Goal: Task Accomplishment & Management: Complete application form

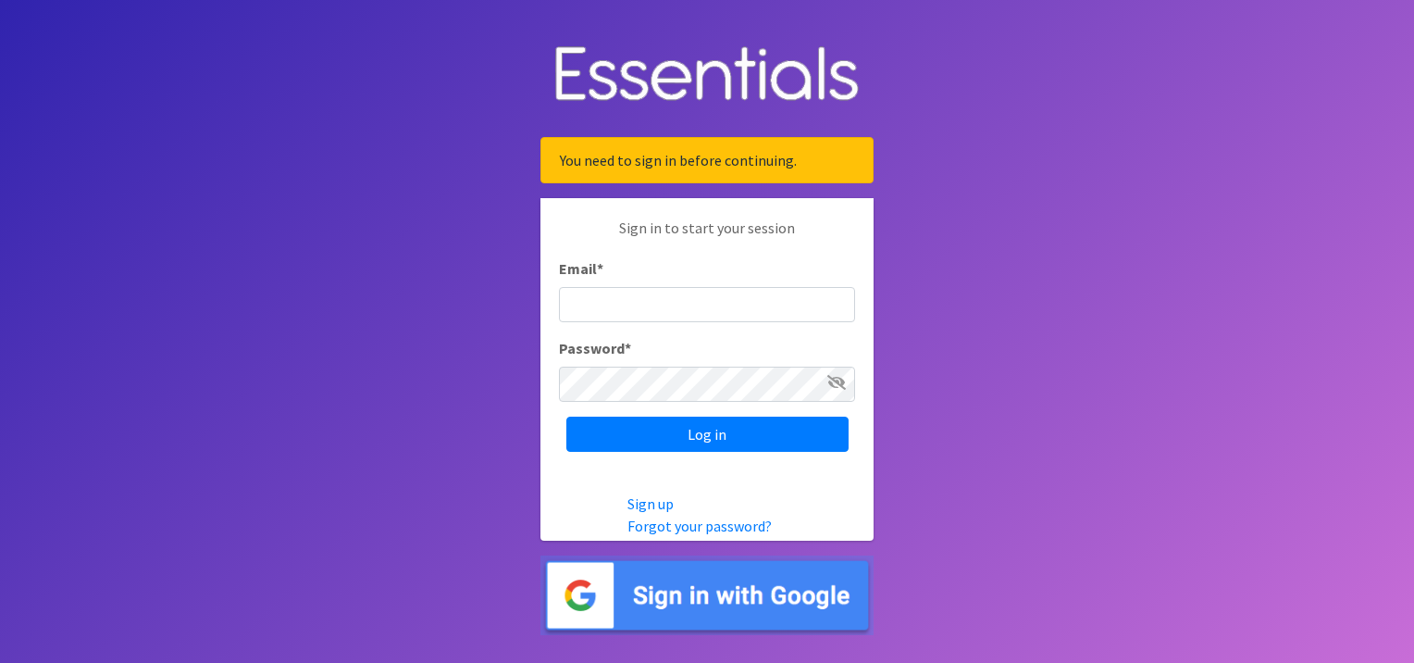
click at [687, 300] on input "Email *" at bounding box center [707, 304] width 296 height 35
click at [686, 299] on input "Email *" at bounding box center [707, 304] width 296 height 35
type input "Isabella.Rodriguez@use.salvationarmy.org"
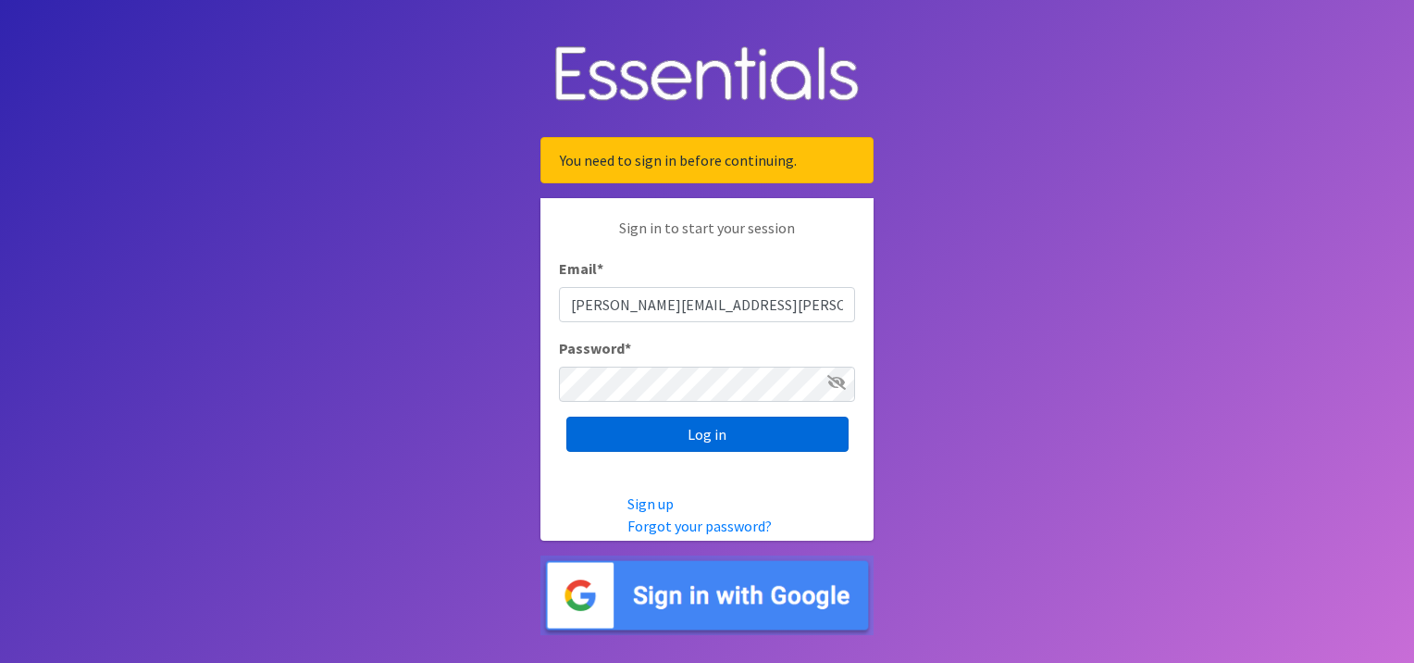
click at [620, 421] on input "Log in" at bounding box center [708, 434] width 282 height 35
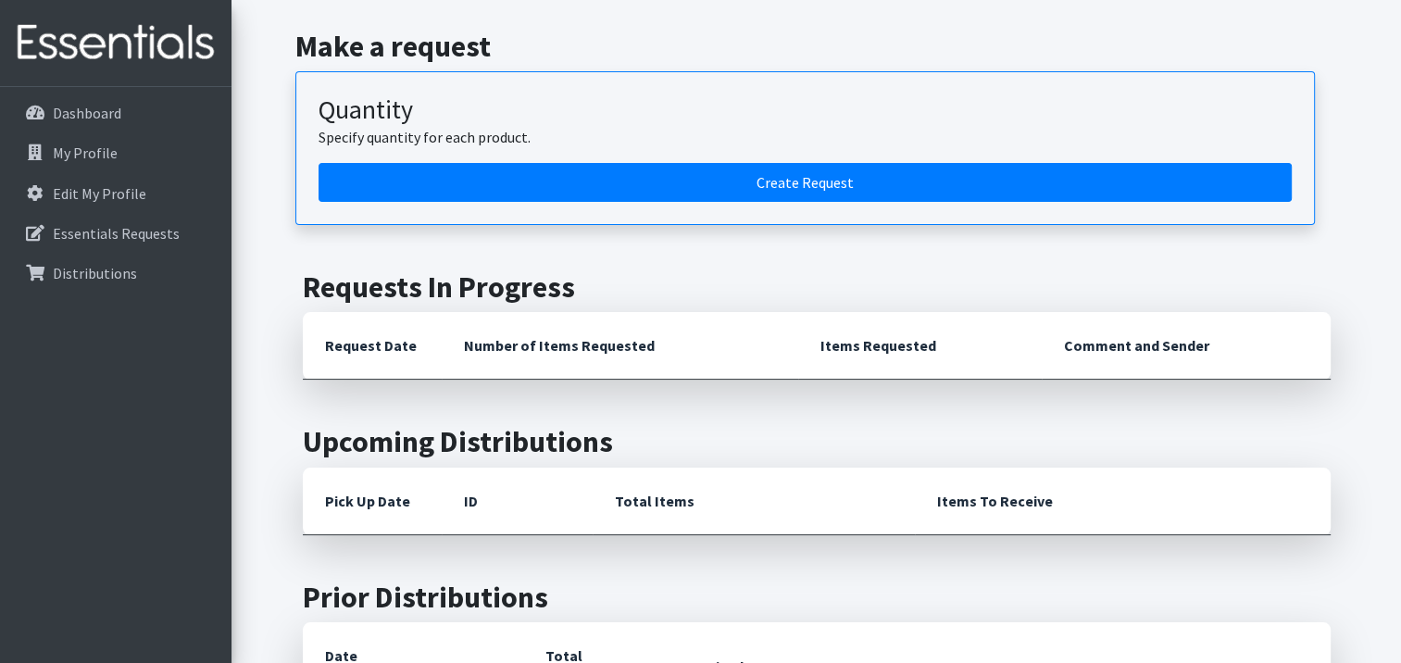
scroll to position [185, 0]
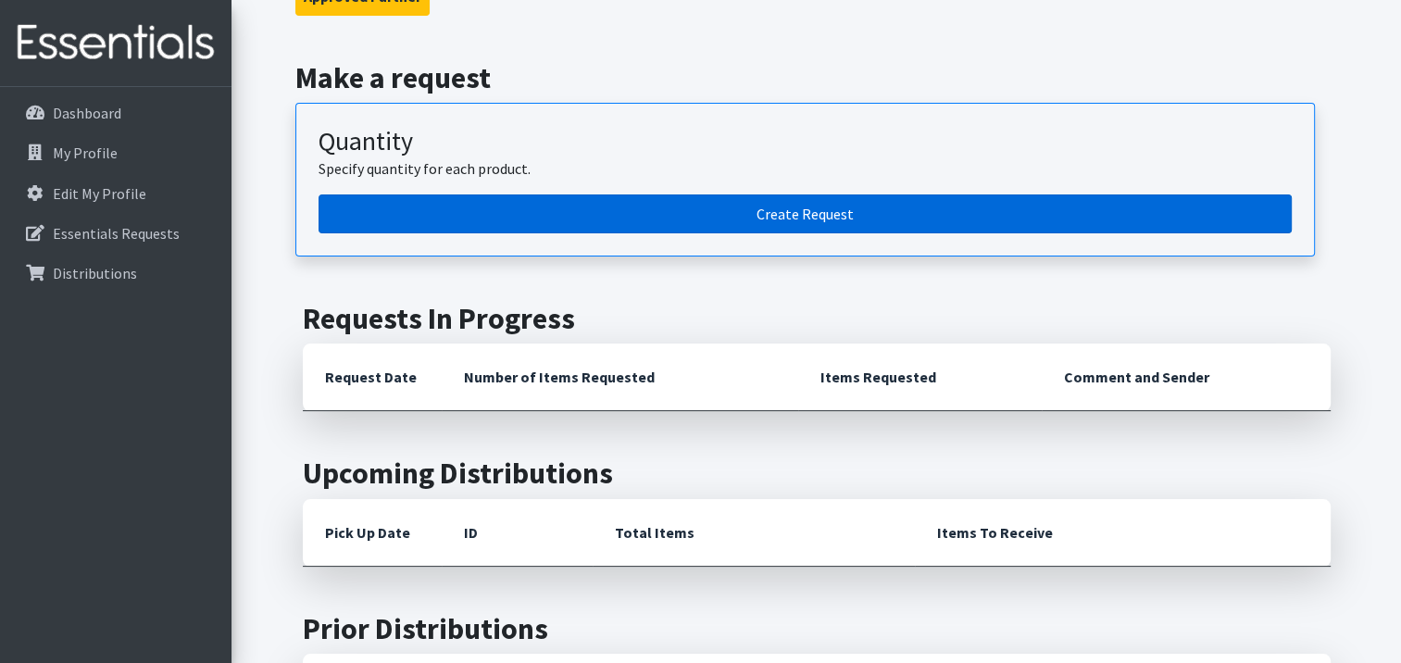
click at [592, 215] on link "Create Request" at bounding box center [804, 213] width 973 height 39
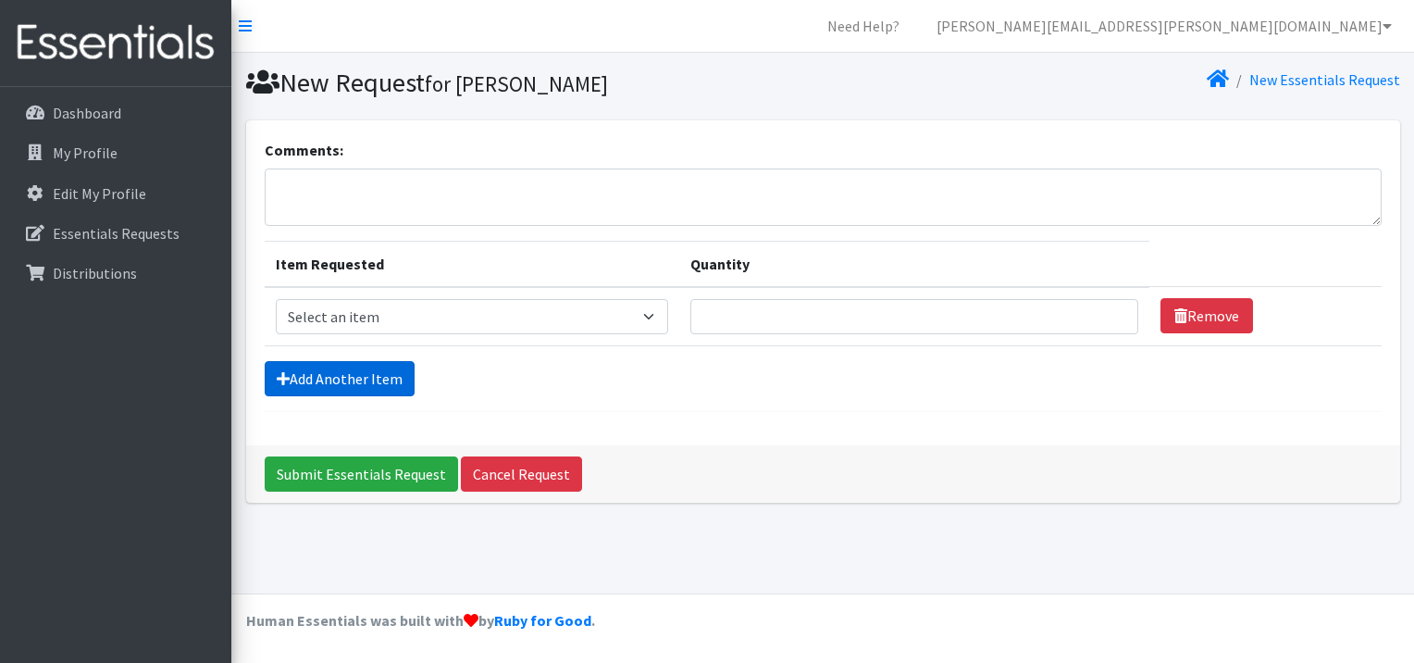
click at [396, 371] on link "Add Another Item" at bounding box center [340, 378] width 150 height 35
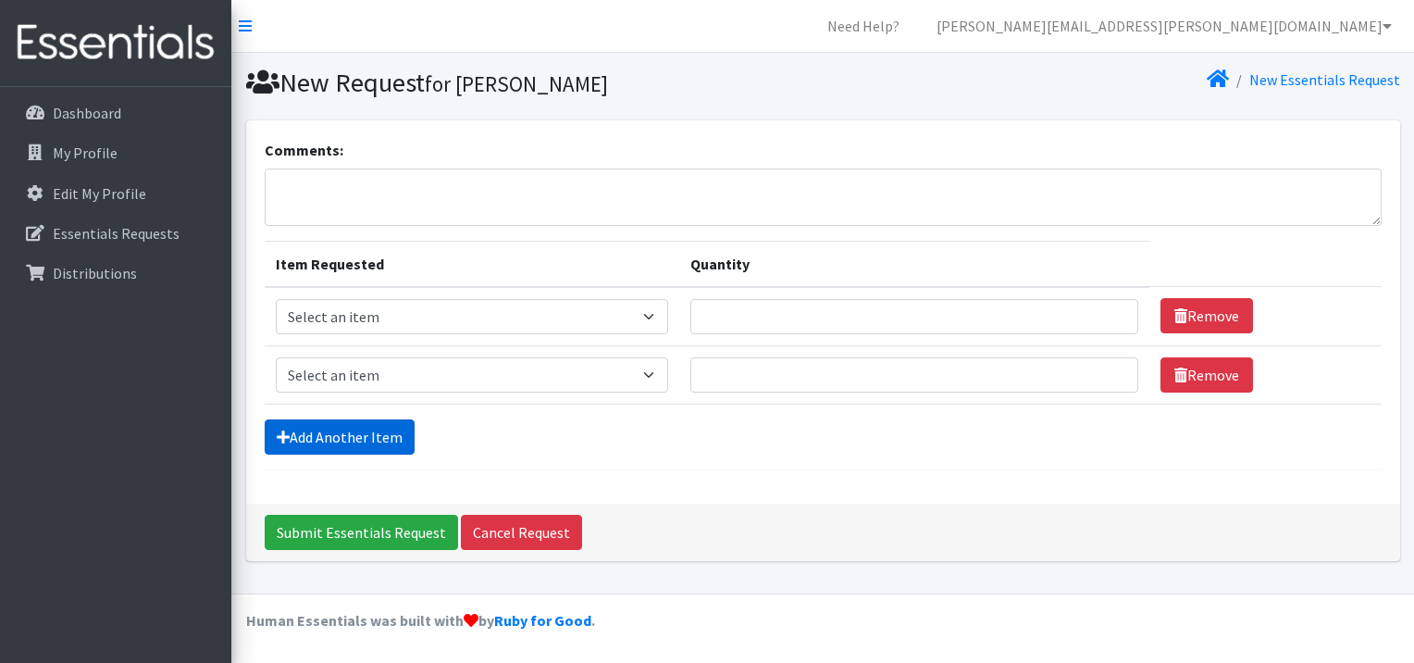
click at [401, 432] on link "Add Another Item" at bounding box center [340, 436] width 150 height 35
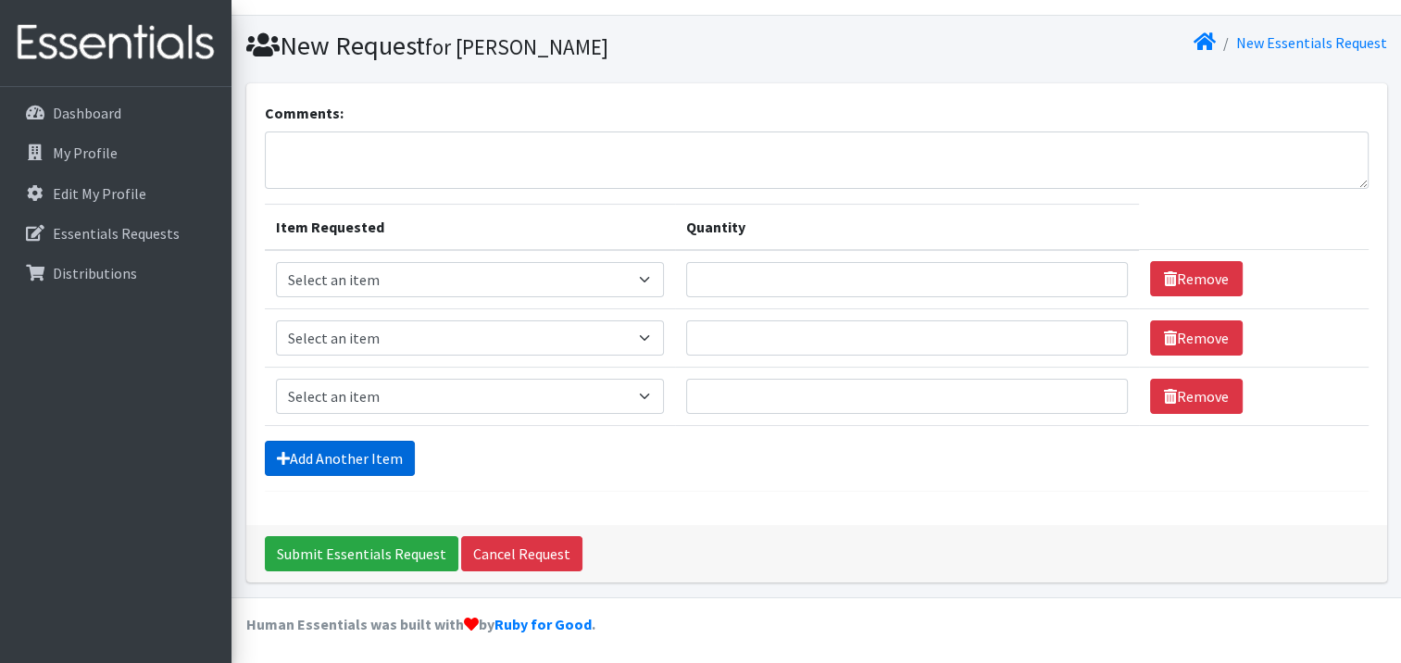
click at [392, 464] on link "Add Another Item" at bounding box center [340, 458] width 150 height 35
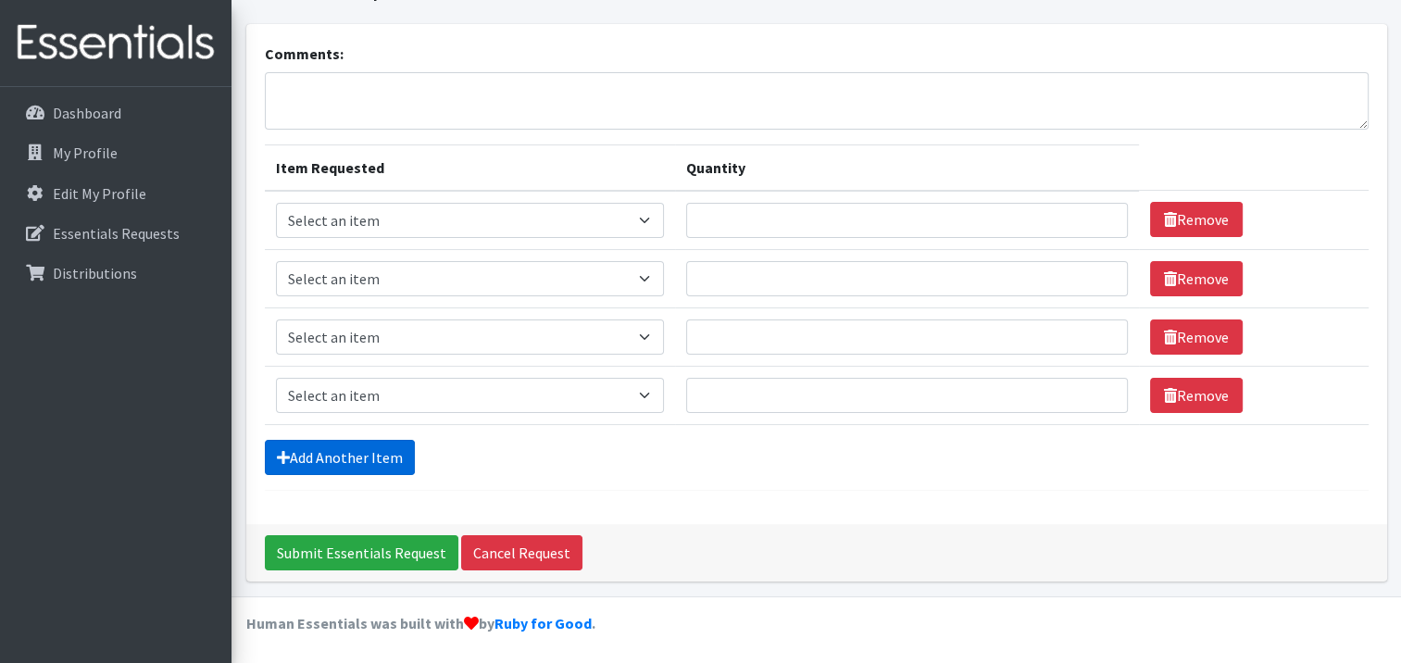
click at [387, 455] on link "Add Another Item" at bounding box center [340, 457] width 150 height 35
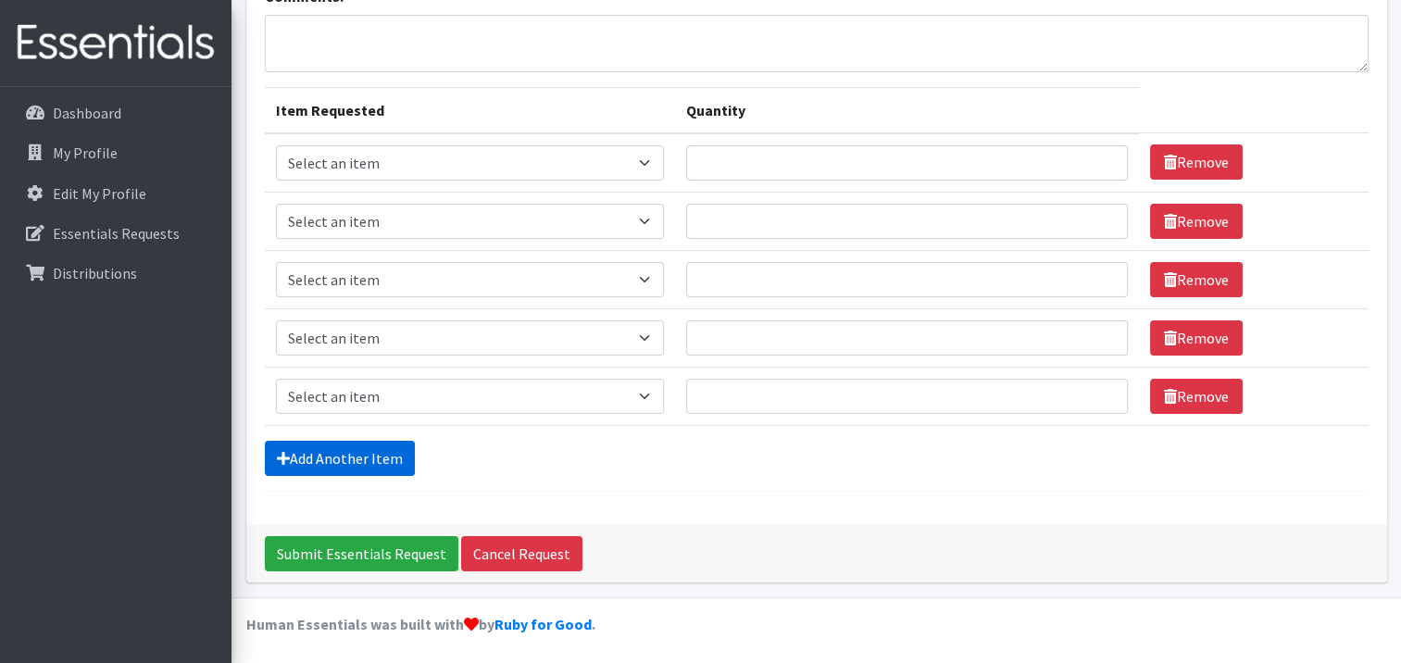
click at [389, 455] on link "Add Another Item" at bounding box center [340, 458] width 150 height 35
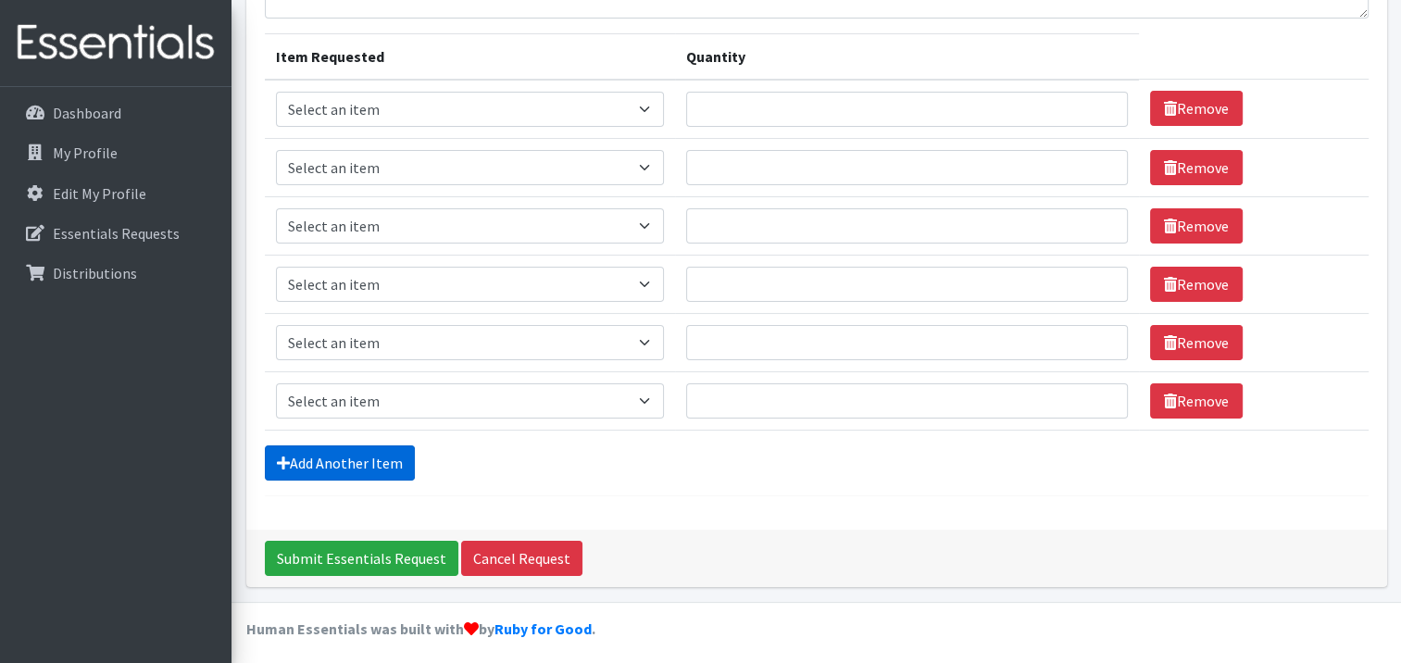
scroll to position [212, 0]
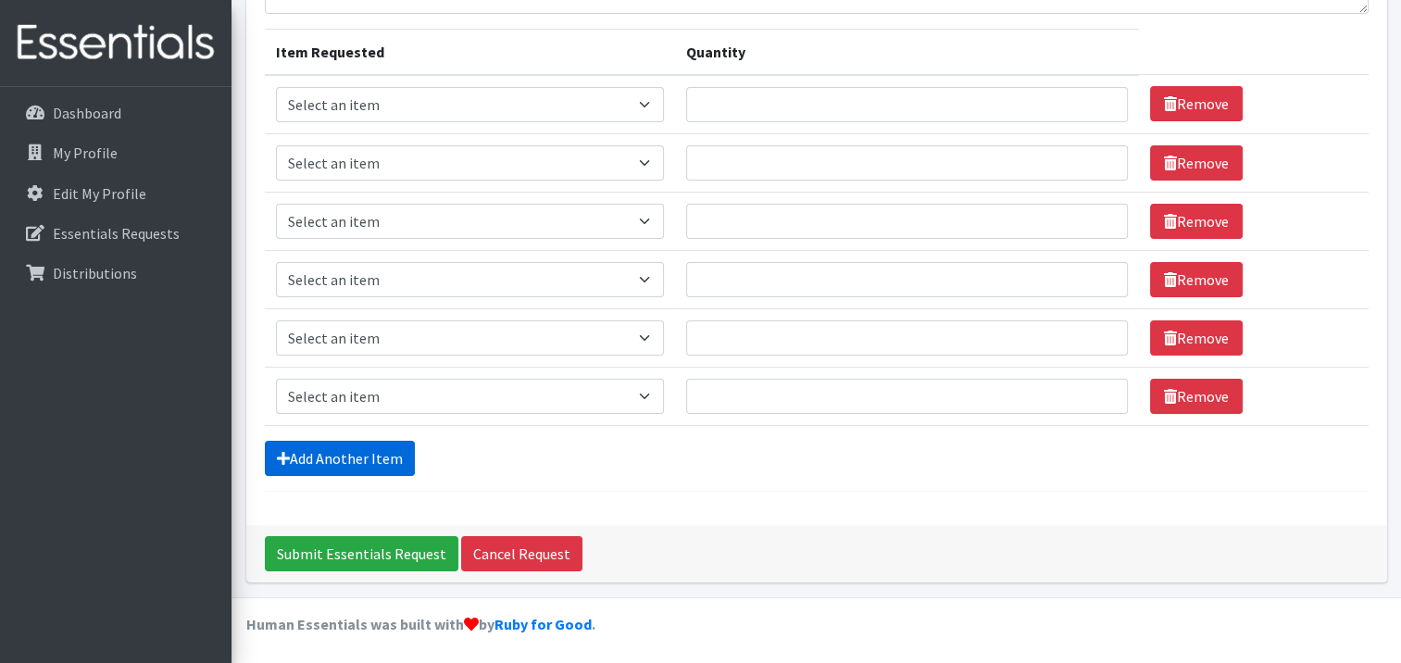
drag, startPoint x: 389, startPoint y: 455, endPoint x: 472, endPoint y: 462, distance: 83.6
click at [390, 455] on link "Add Another Item" at bounding box center [340, 458] width 150 height 35
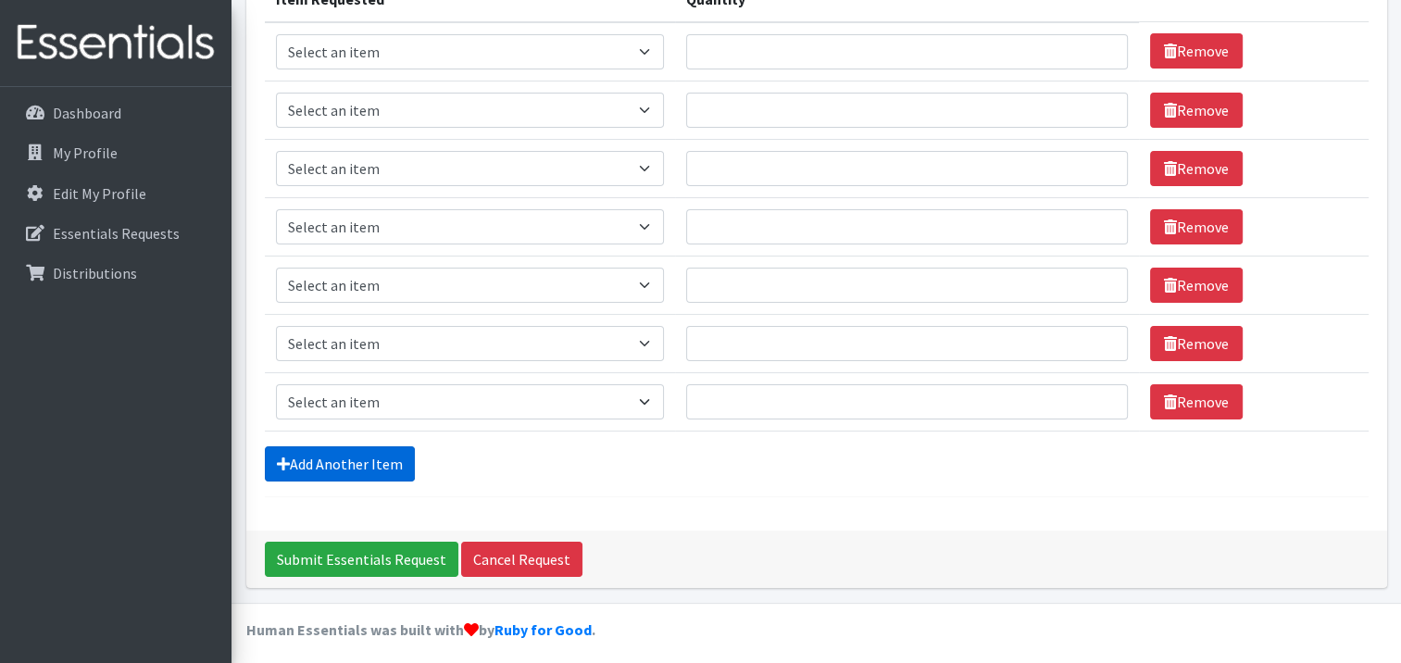
scroll to position [270, 0]
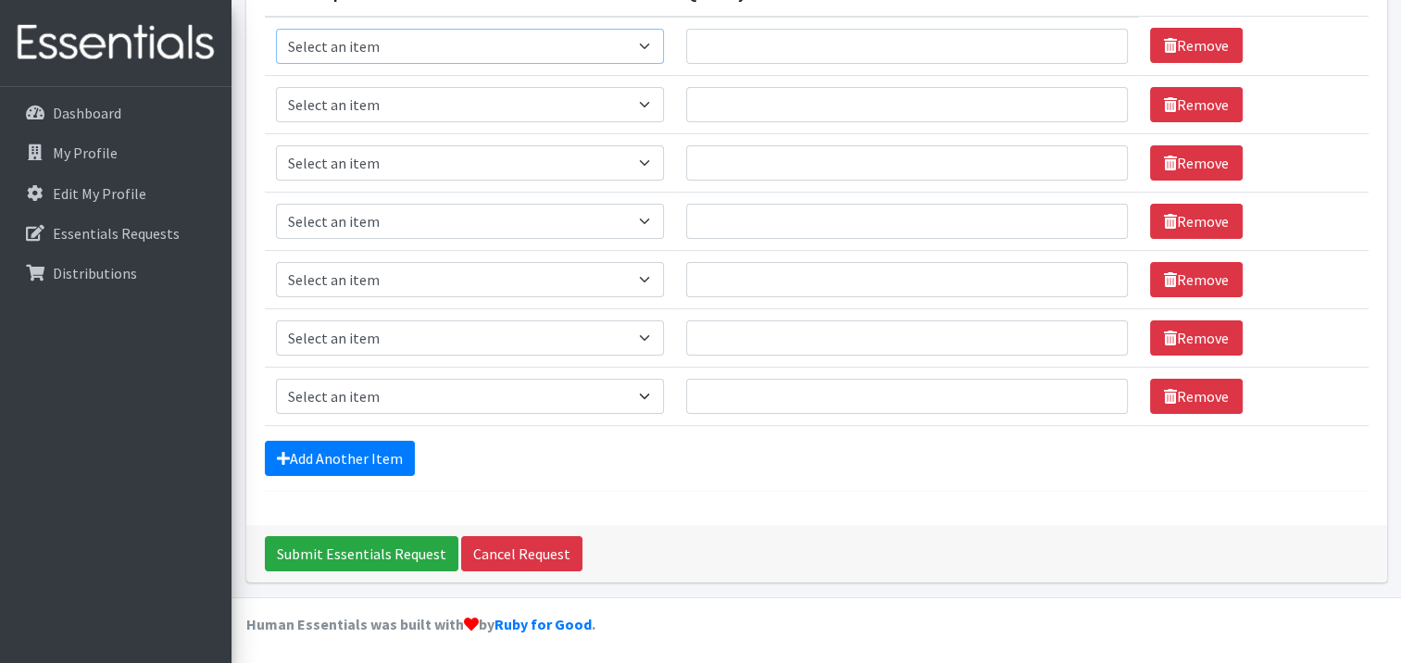
click at [633, 44] on select "Select an item Adult XXX Large Adult Large Adult XX Large Adult Medium Adult Sm…" at bounding box center [470, 46] width 388 height 35
select select "4828"
click at [276, 29] on select "Select an item Adult XXX Large Adult Large Adult XX Large Adult Medium Adult Sm…" at bounding box center [470, 46] width 388 height 35
click at [615, 95] on select "Select an item Adult XXX Large Adult Large Adult XX Large Adult Medium Adult Sm…" at bounding box center [470, 104] width 388 height 35
select select "11445"
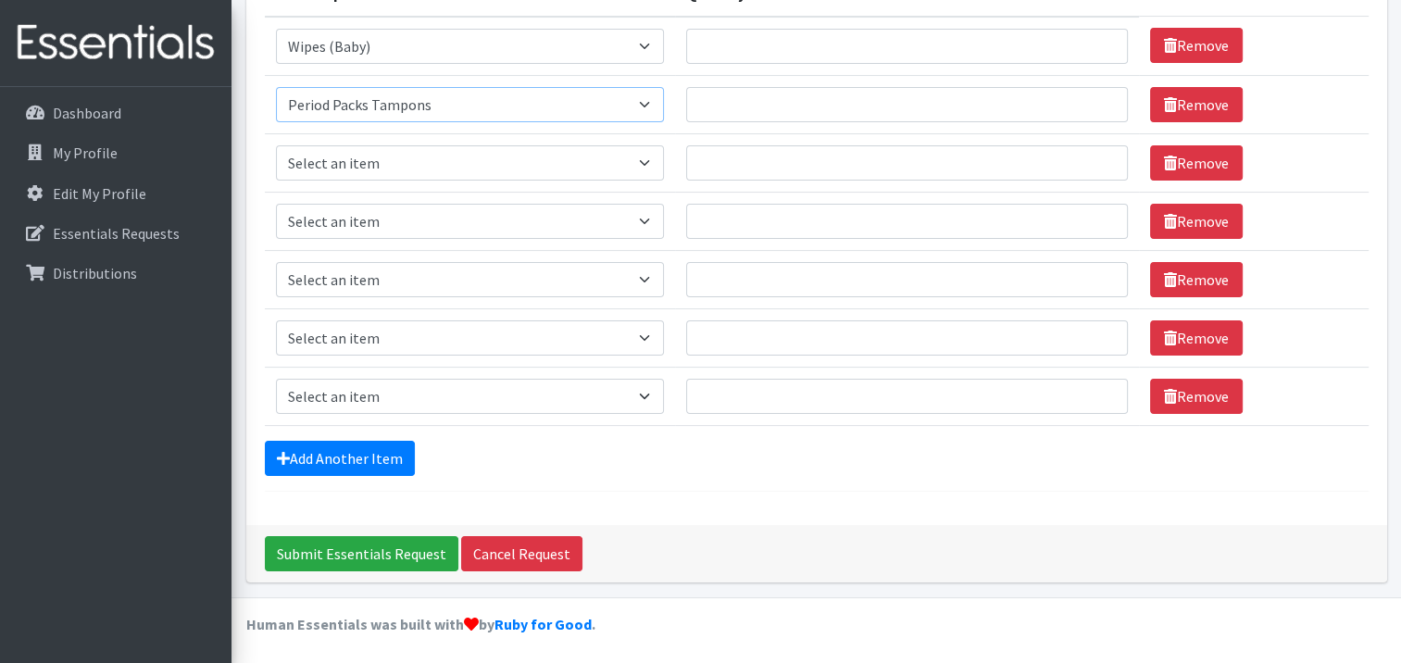
click at [276, 87] on select "Select an item Adult XXX Large Adult Large Adult XX Large Adult Medium Adult Sm…" at bounding box center [470, 104] width 388 height 35
click at [463, 154] on select "Select an item Adult XXX Large Adult Large Adult XX Large Adult Medium Adult Sm…" at bounding box center [470, 162] width 388 height 35
select select "11444"
click at [276, 145] on select "Select an item Adult XXX Large Adult Large Adult XX Large Adult Medium Adult Sm…" at bounding box center [470, 162] width 388 height 35
click at [575, 211] on select "Select an item Adult XXX Large Adult Large Adult XX Large Adult Medium Adult Sm…" at bounding box center [470, 221] width 388 height 35
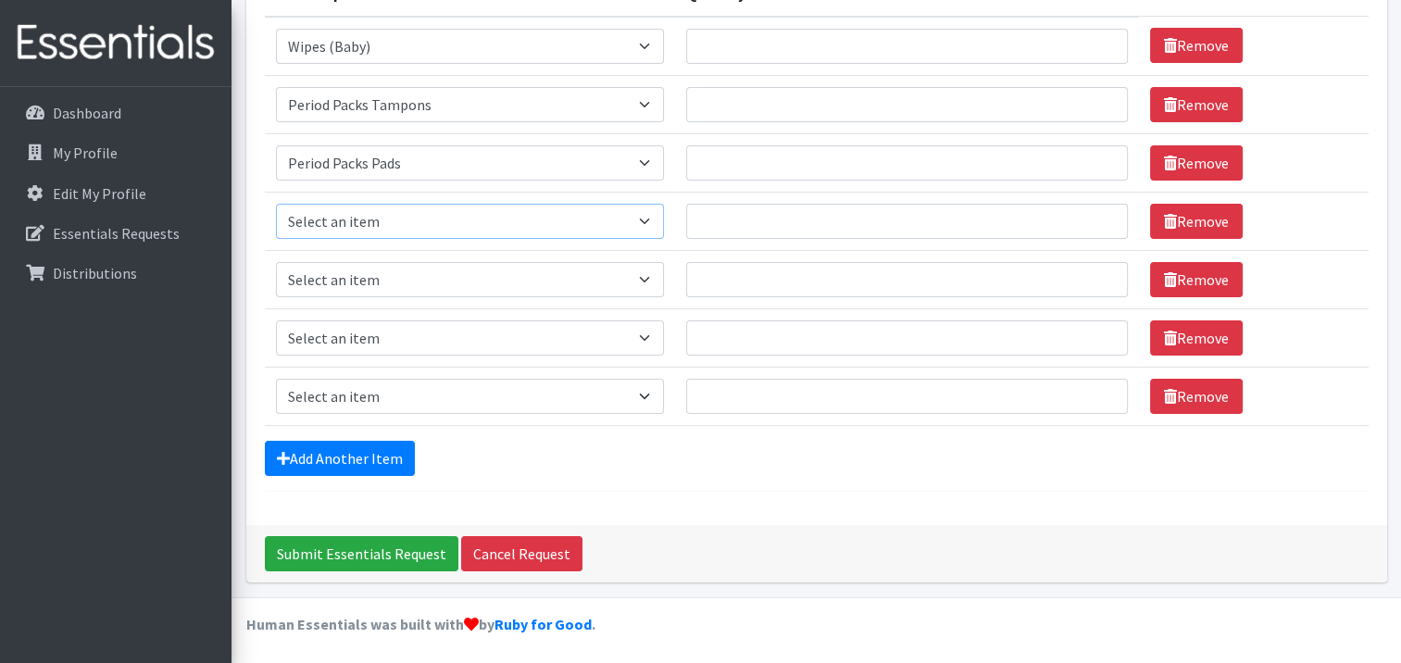
select select "4738"
click at [276, 204] on select "Select an item Adult XXX Large Adult Large Adult XX Large Adult Medium Adult Sm…" at bounding box center [470, 221] width 388 height 35
click at [396, 280] on select "Select an item Adult XXX Large Adult Large Adult XX Large Adult Medium Adult Sm…" at bounding box center [470, 279] width 388 height 35
select select "415"
click at [276, 262] on select "Select an item Adult XXX Large Adult Large Adult XX Large Adult Medium Adult Sm…" at bounding box center [470, 279] width 388 height 35
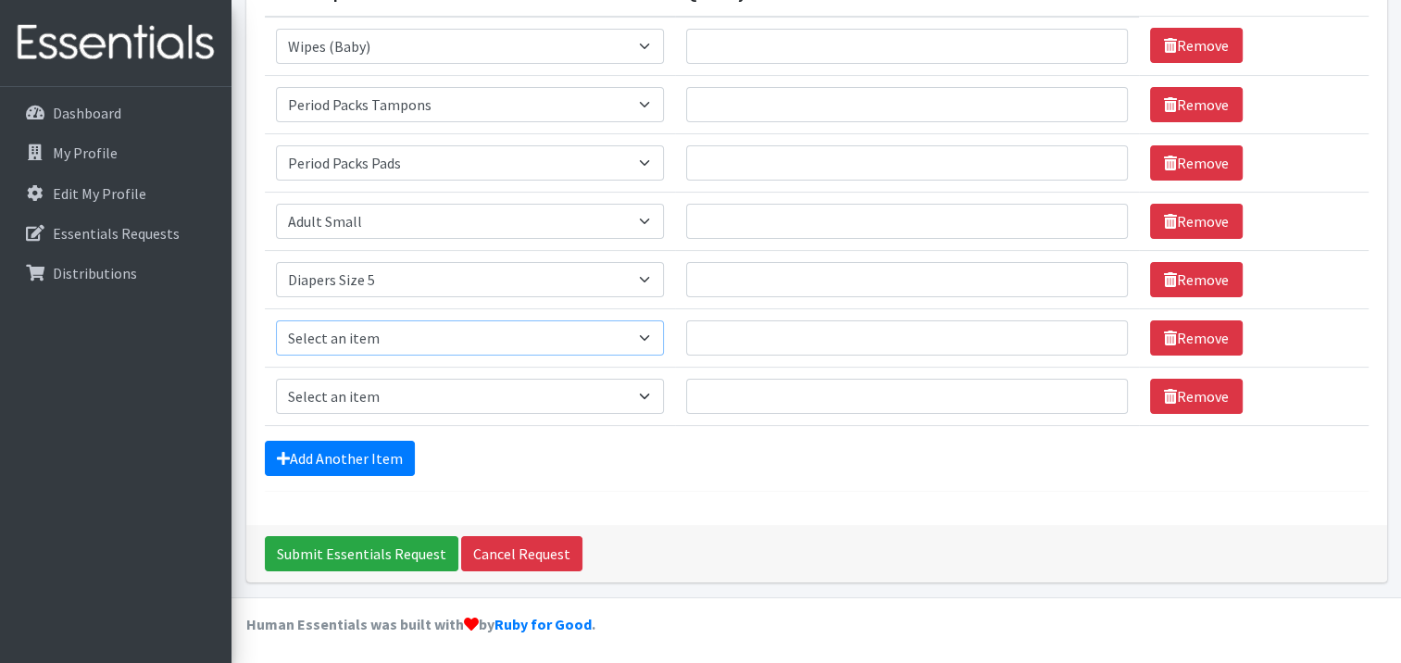
click at [463, 328] on select "Select an item Adult XXX Large Adult Large Adult XX Large Adult Medium Adult Sm…" at bounding box center [470, 337] width 388 height 35
select select "417"
click at [276, 320] on select "Select an item Adult XXX Large Adult Large Adult XX Large Adult Medium Adult Sm…" at bounding box center [470, 337] width 388 height 35
click at [394, 370] on td "Item Requested Select an item Adult XXX Large Adult Large Adult XX Large Adult …" at bounding box center [470, 396] width 410 height 58
click at [398, 390] on select "Select an item Adult XXX Large Adult Large Adult XX Large Adult Medium Adult Sm…" at bounding box center [470, 396] width 388 height 35
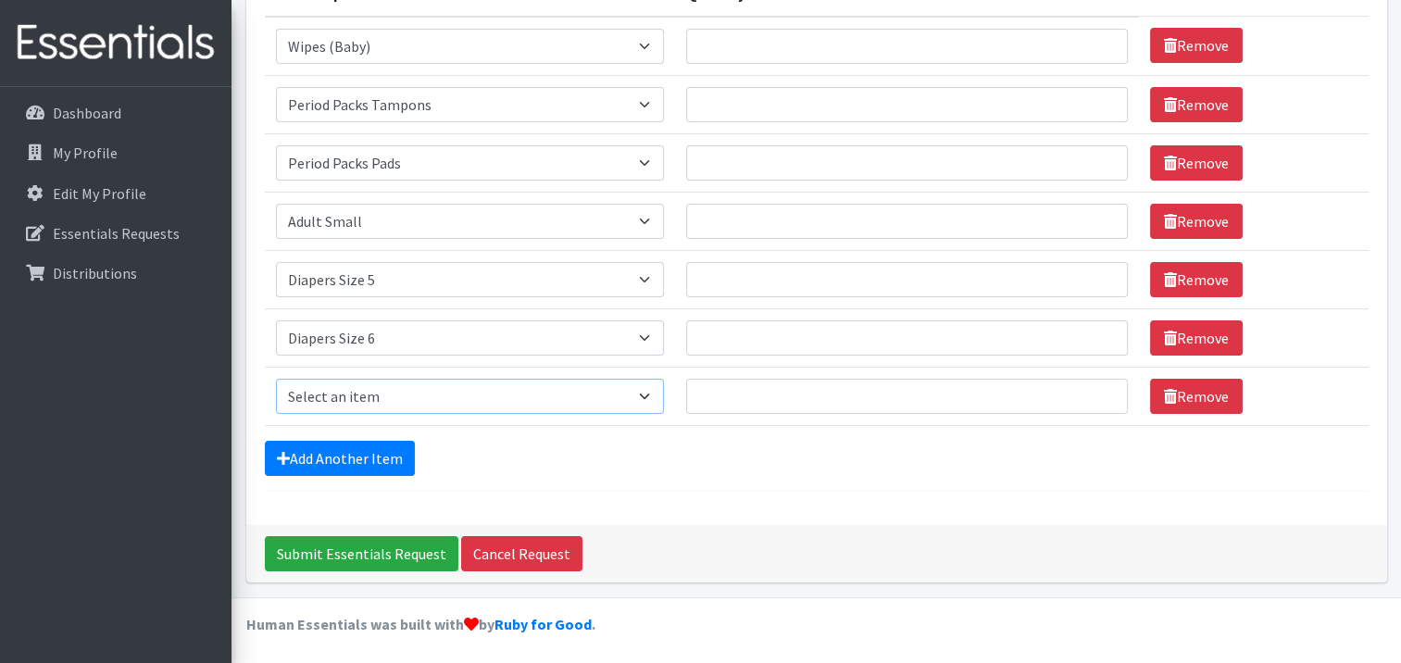
select select "4739"
click at [276, 379] on select "Select an item Adult XXX Large Adult Large Adult XX Large Adult Medium Adult Sm…" at bounding box center [470, 396] width 388 height 35
click at [370, 433] on form "Comments: Item Requested Quantity Item Requested Select an item Adult XXX Large…" at bounding box center [816, 180] width 1103 height 623
click at [363, 442] on link "Add Another Item" at bounding box center [340, 458] width 150 height 35
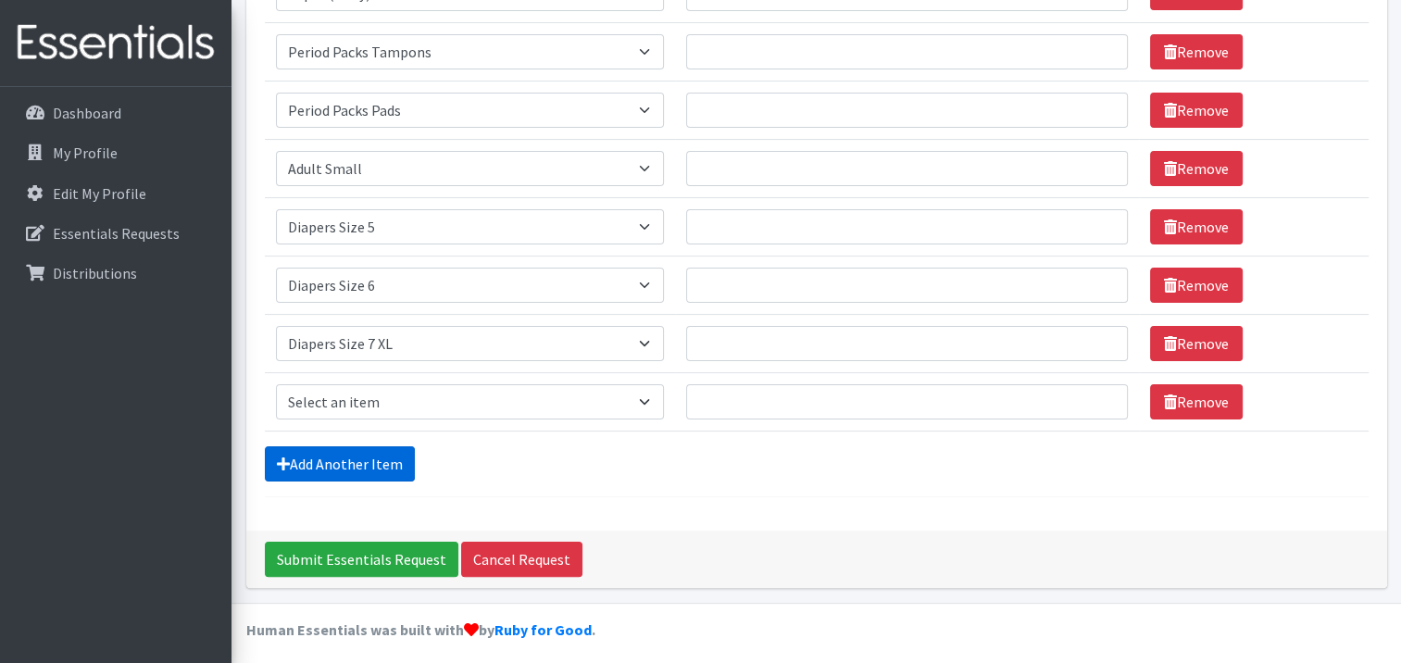
scroll to position [329, 0]
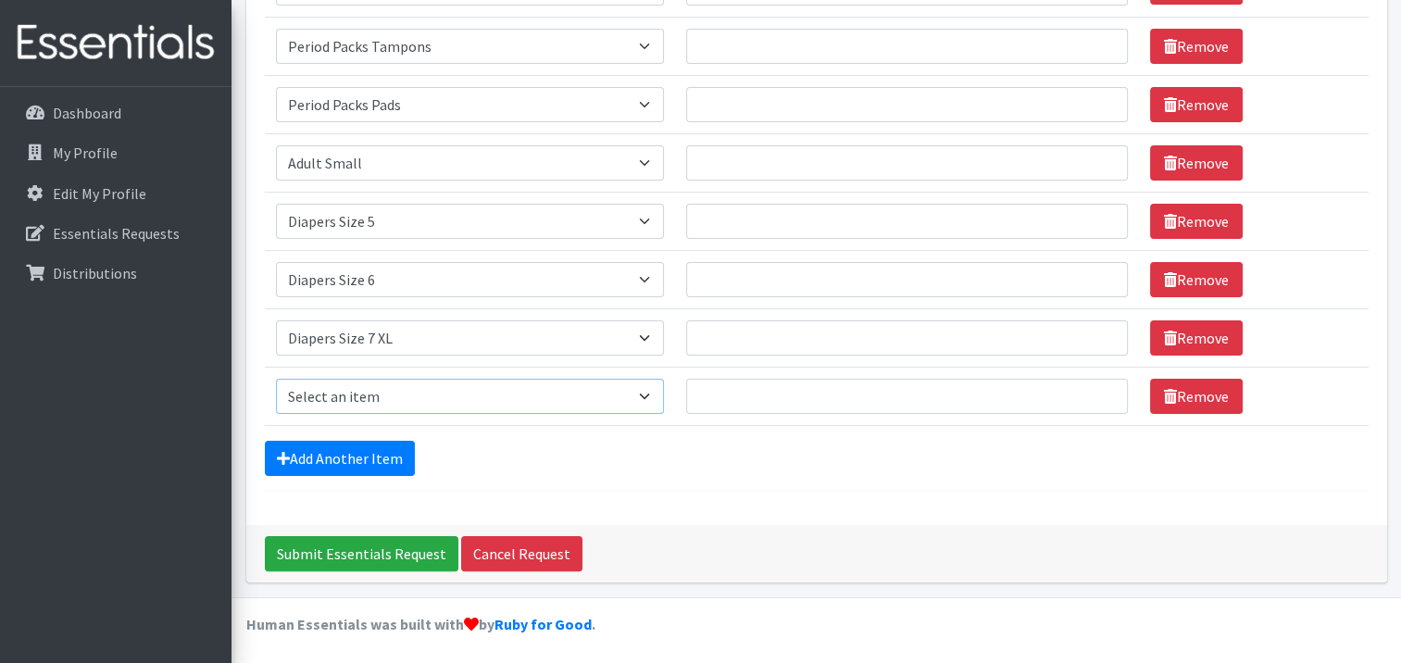
click at [379, 396] on select "Select an item Adult XXX Large Adult Large Adult XX Large Adult Medium Adult Sm…" at bounding box center [470, 396] width 388 height 35
select select "2928"
click at [276, 379] on select "Select an item Adult XXX Large Adult Large Adult XX Large Adult Medium Adult Sm…" at bounding box center [470, 396] width 388 height 35
click at [385, 463] on link "Add Another Item" at bounding box center [340, 458] width 150 height 35
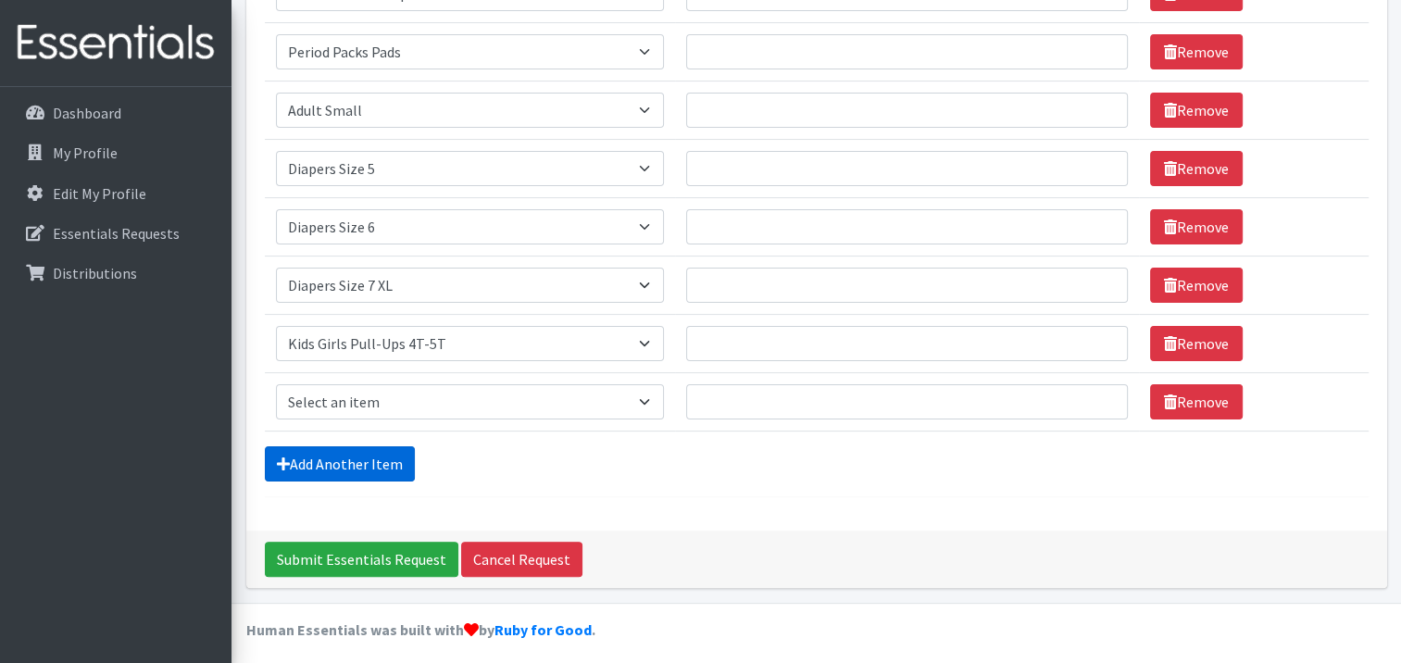
scroll to position [386, 0]
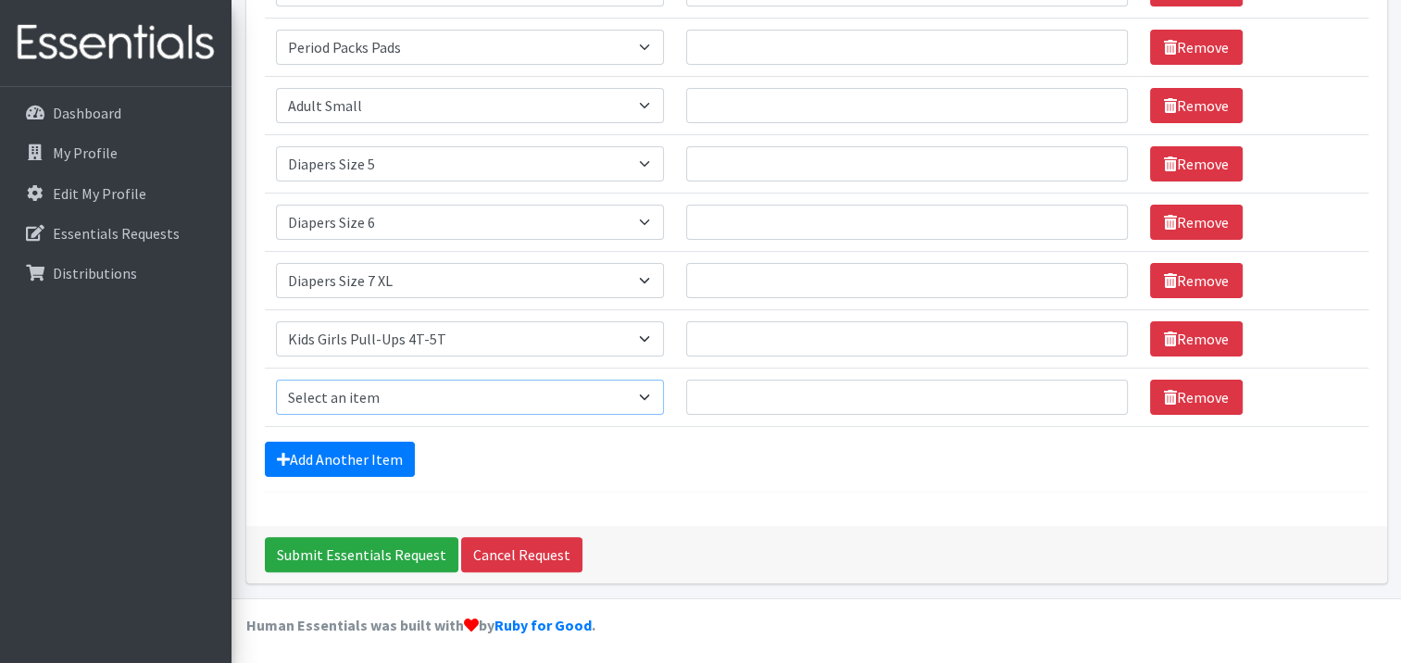
click at [449, 395] on select "Select an item Adult XXX Large Adult Large Adult XX Large Adult Medium Adult Sm…" at bounding box center [470, 397] width 388 height 35
select select "2929"
click at [276, 380] on select "Select an item Adult XXX Large Adult Large Adult XX Large Adult Medium Adult Sm…" at bounding box center [470, 397] width 388 height 35
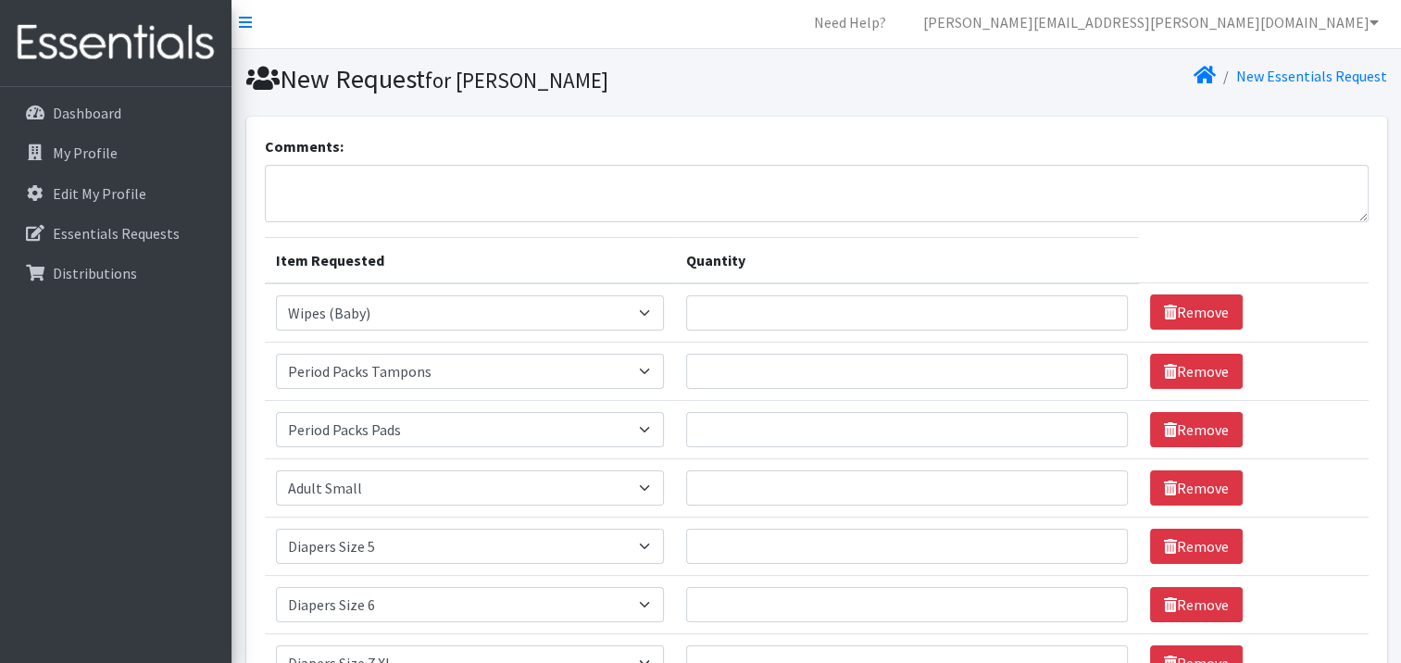
scroll to position [0, 0]
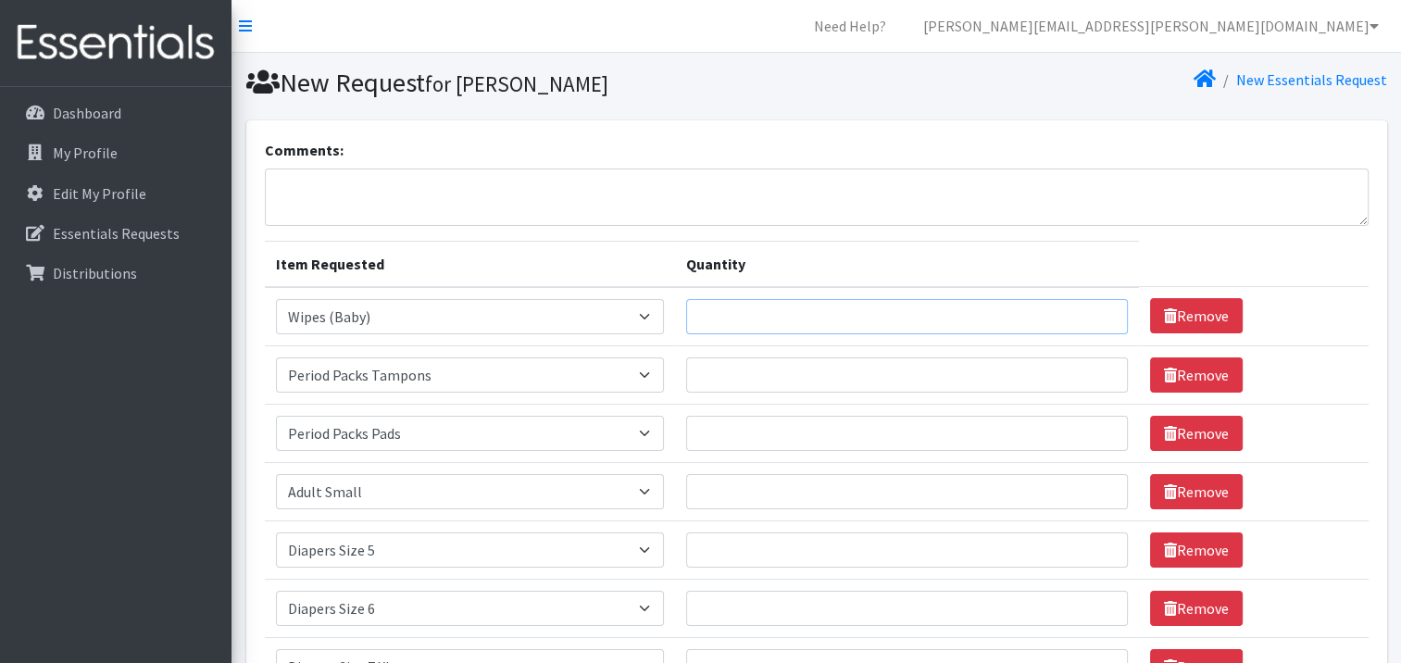
click at [752, 325] on input "Quantity" at bounding box center [907, 316] width 442 height 35
type input "36"
click at [760, 367] on input "Quantity" at bounding box center [907, 374] width 442 height 35
type input "250"
click at [795, 422] on input "Quantity" at bounding box center [907, 433] width 442 height 35
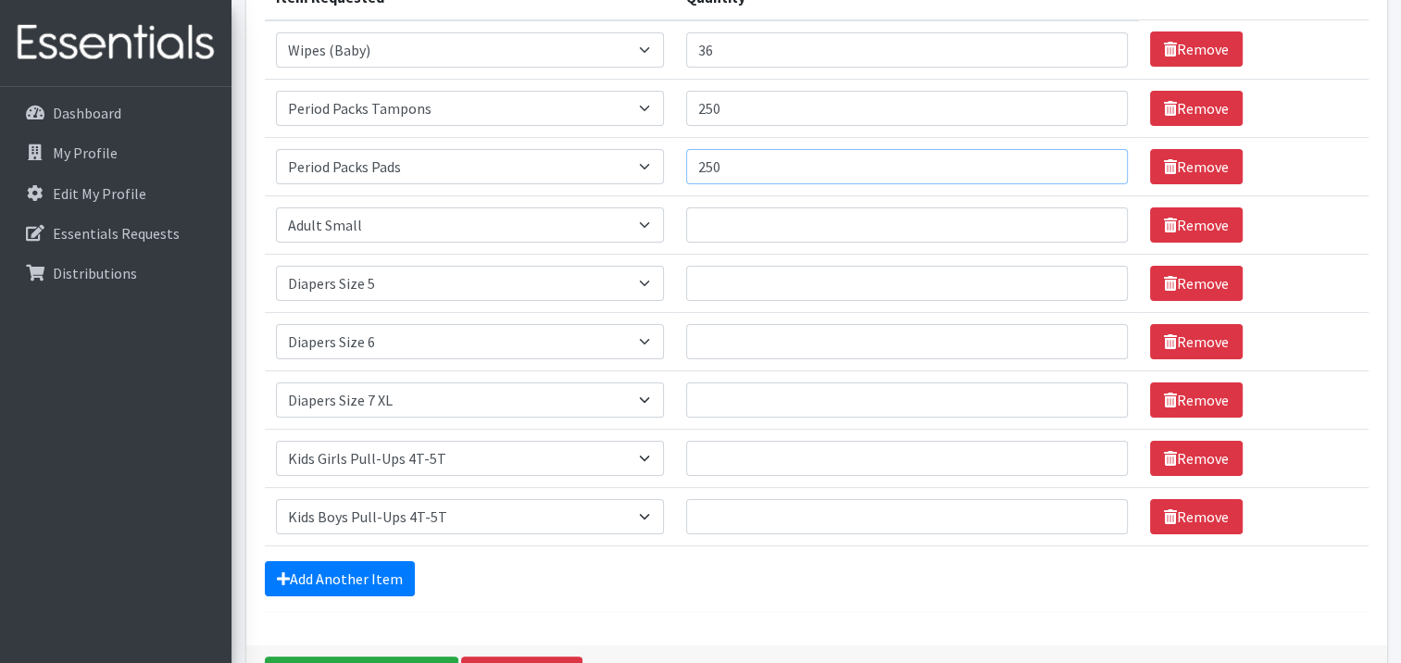
scroll to position [278, 0]
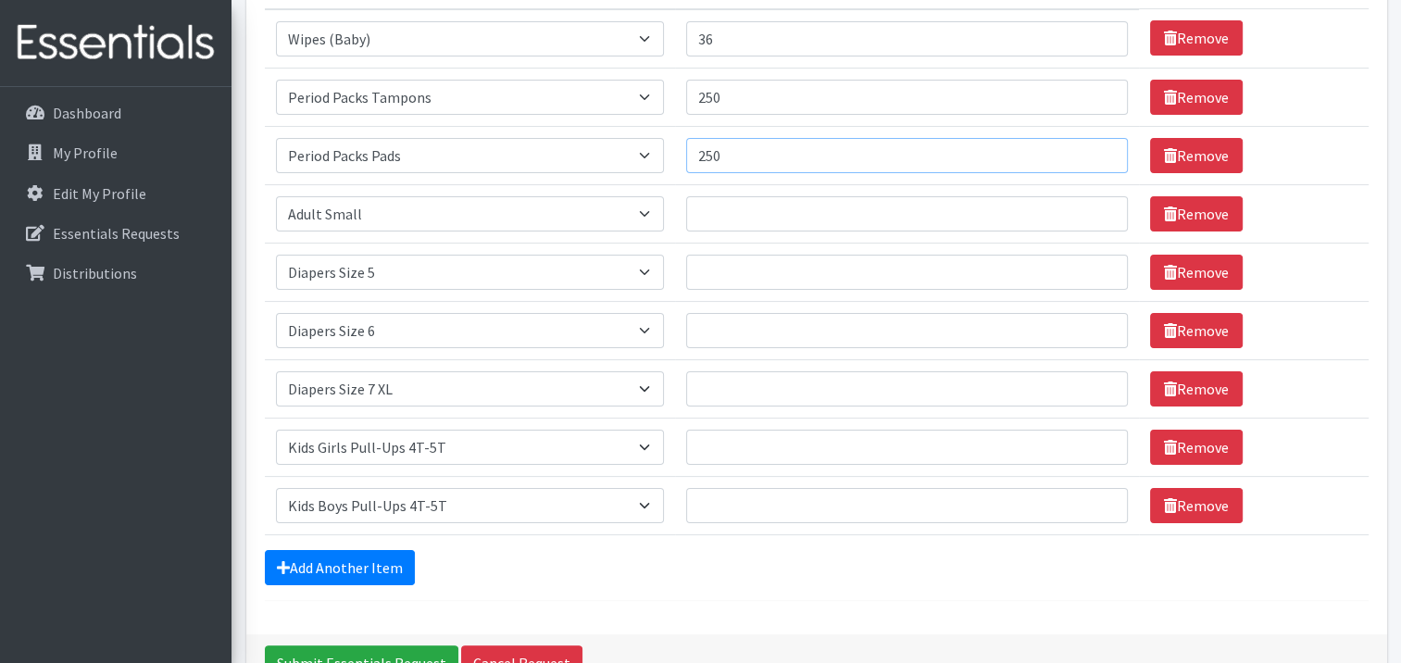
type input "250"
click at [762, 213] on input "Quantity" at bounding box center [907, 213] width 442 height 35
type input "30"
click at [767, 266] on input "Quantity" at bounding box center [907, 272] width 442 height 35
type input "500"
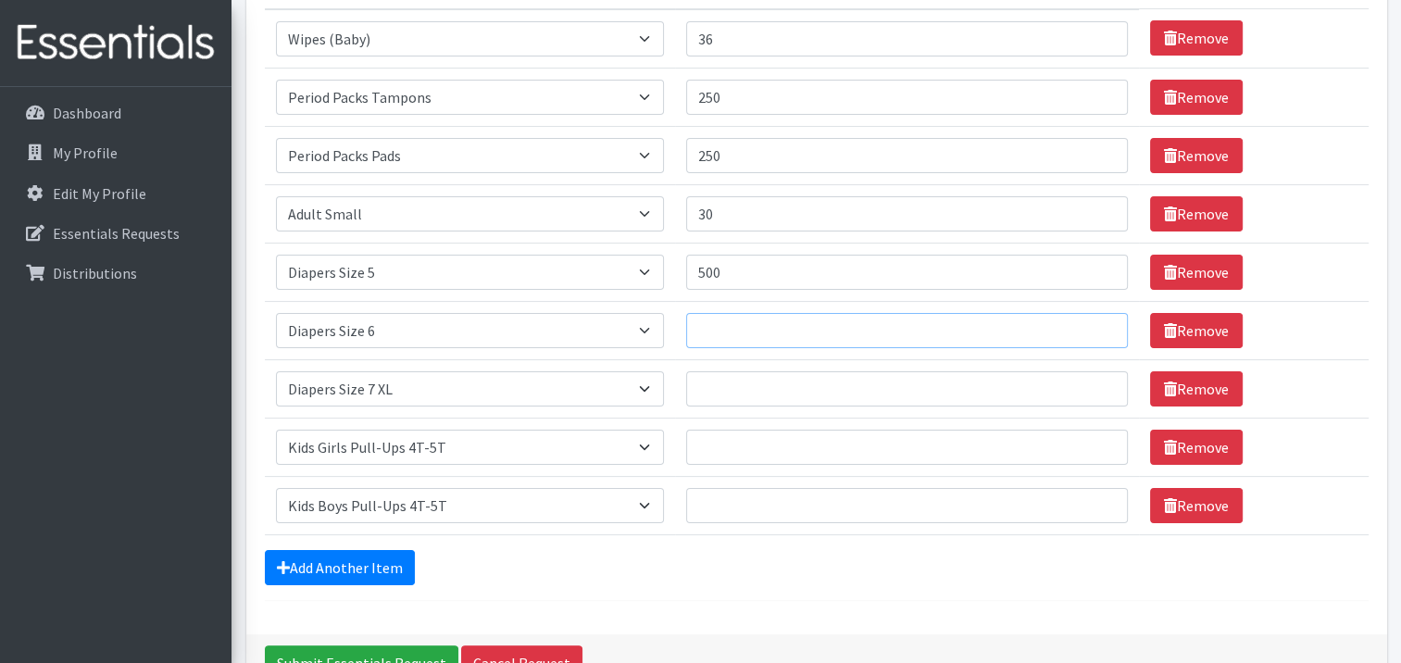
click at [767, 313] on input "Quantity" at bounding box center [907, 330] width 442 height 35
type input "500"
click at [779, 381] on input "Quantity" at bounding box center [907, 388] width 442 height 35
type input "300"
click at [714, 330] on input "500" at bounding box center [907, 330] width 442 height 35
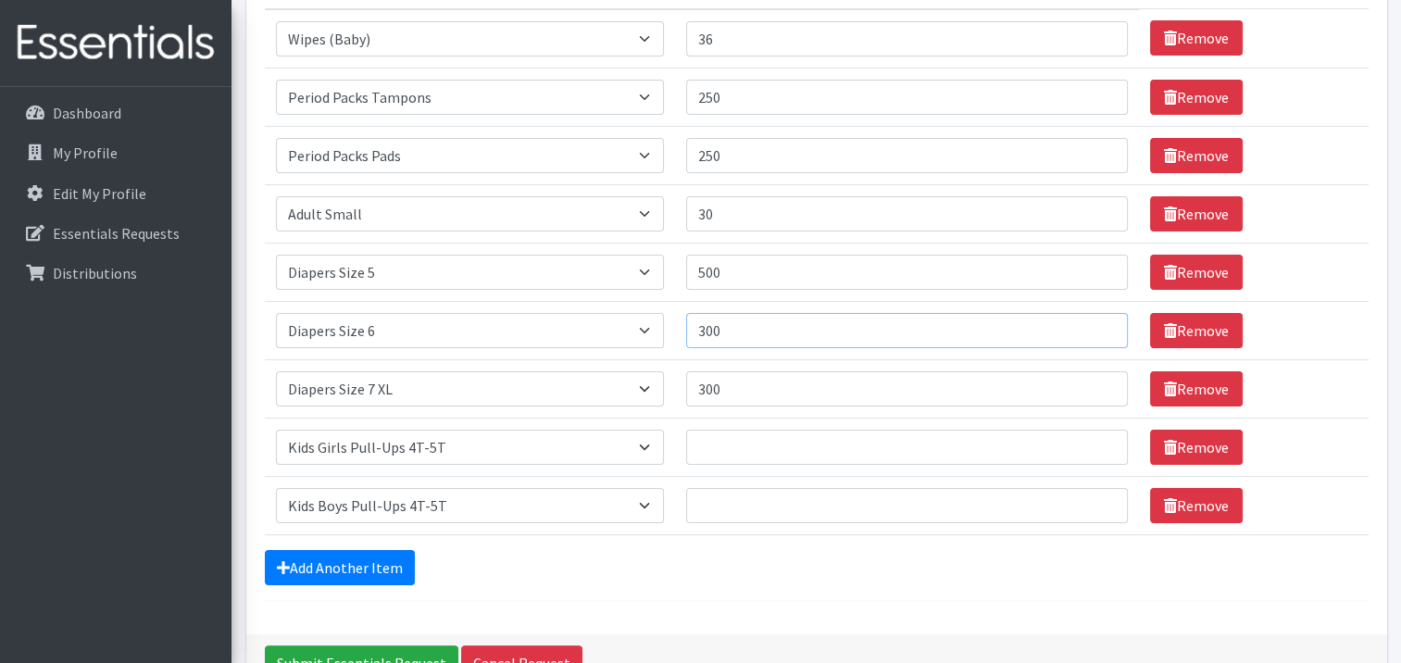
type input "300"
click at [733, 458] on input "Quantity" at bounding box center [907, 447] width 442 height 35
type input "300"
click at [759, 478] on td "Quantity" at bounding box center [907, 505] width 464 height 58
click at [758, 499] on input "Quantity" at bounding box center [907, 505] width 442 height 35
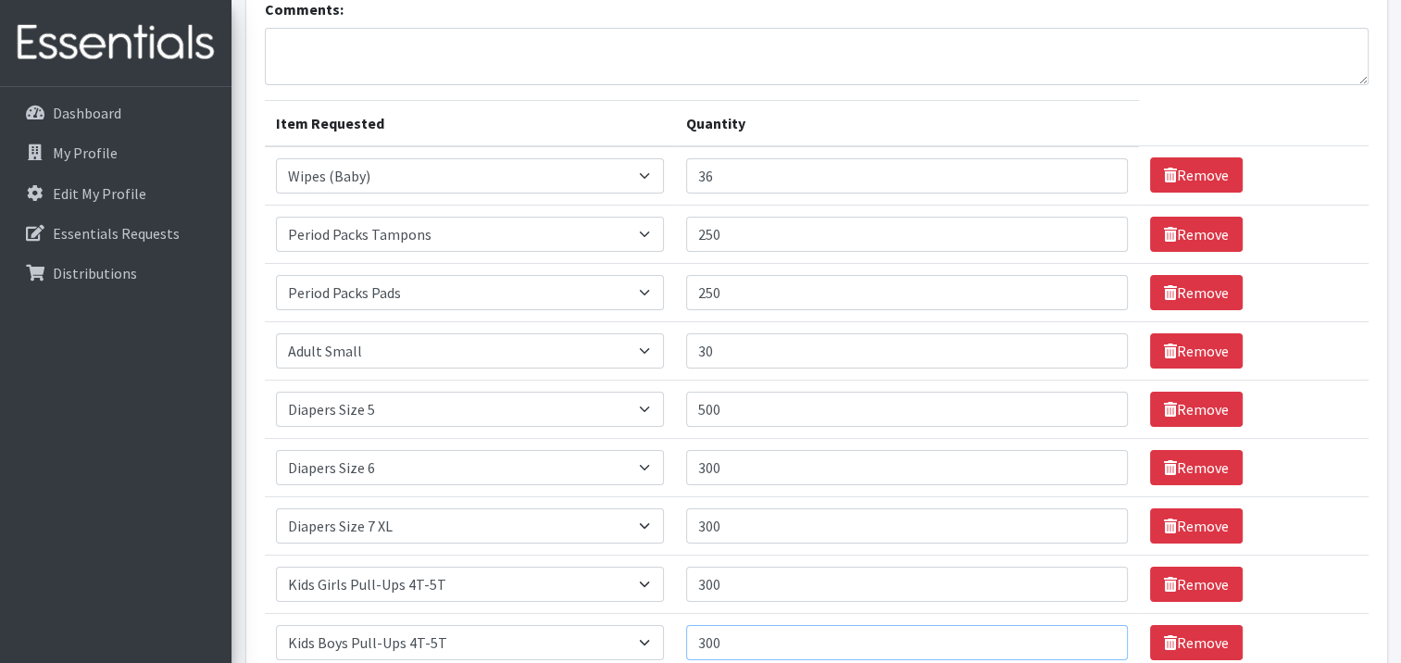
scroll to position [108, 0]
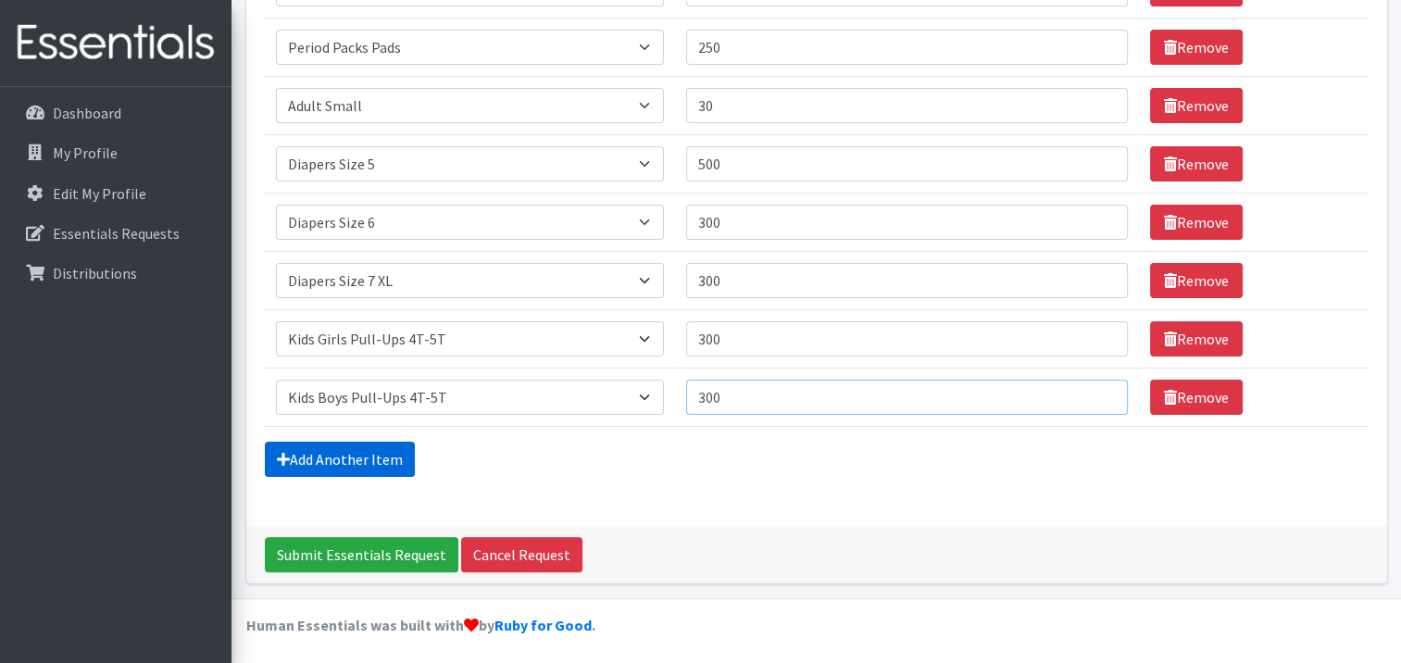
type input "300"
click at [360, 465] on link "Add Another Item" at bounding box center [340, 459] width 150 height 35
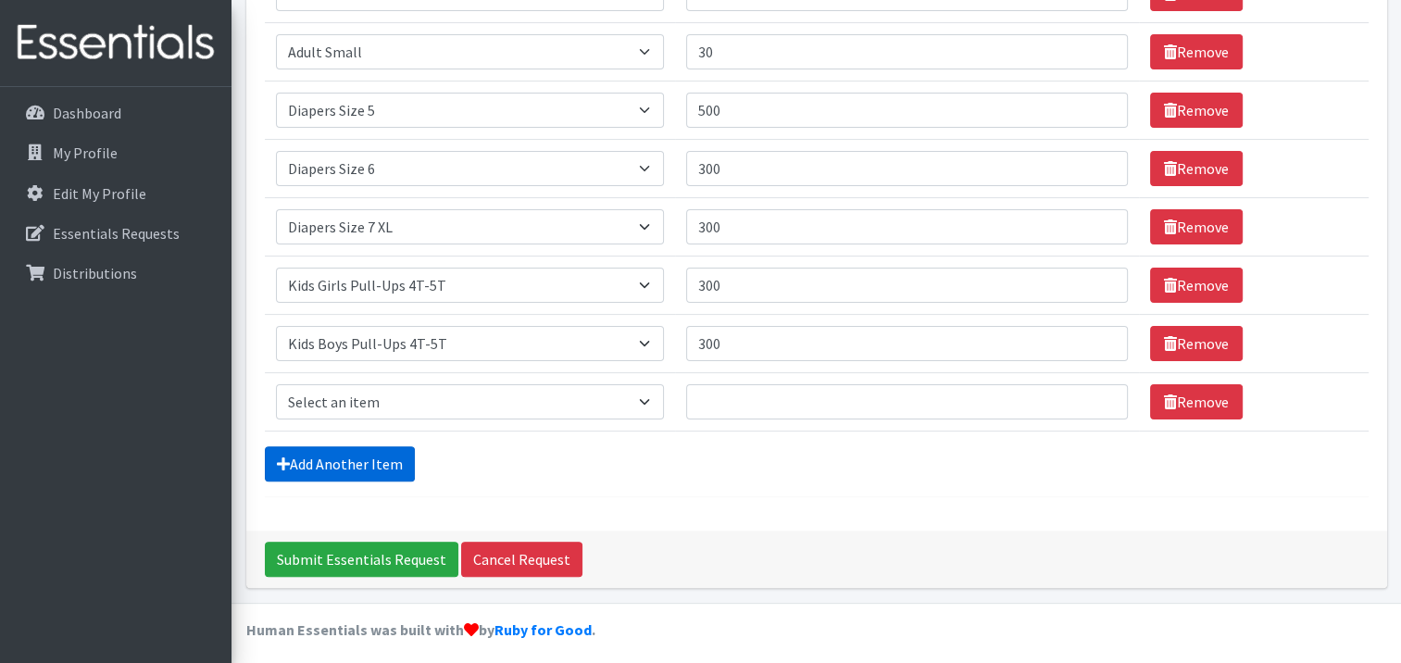
scroll to position [444, 0]
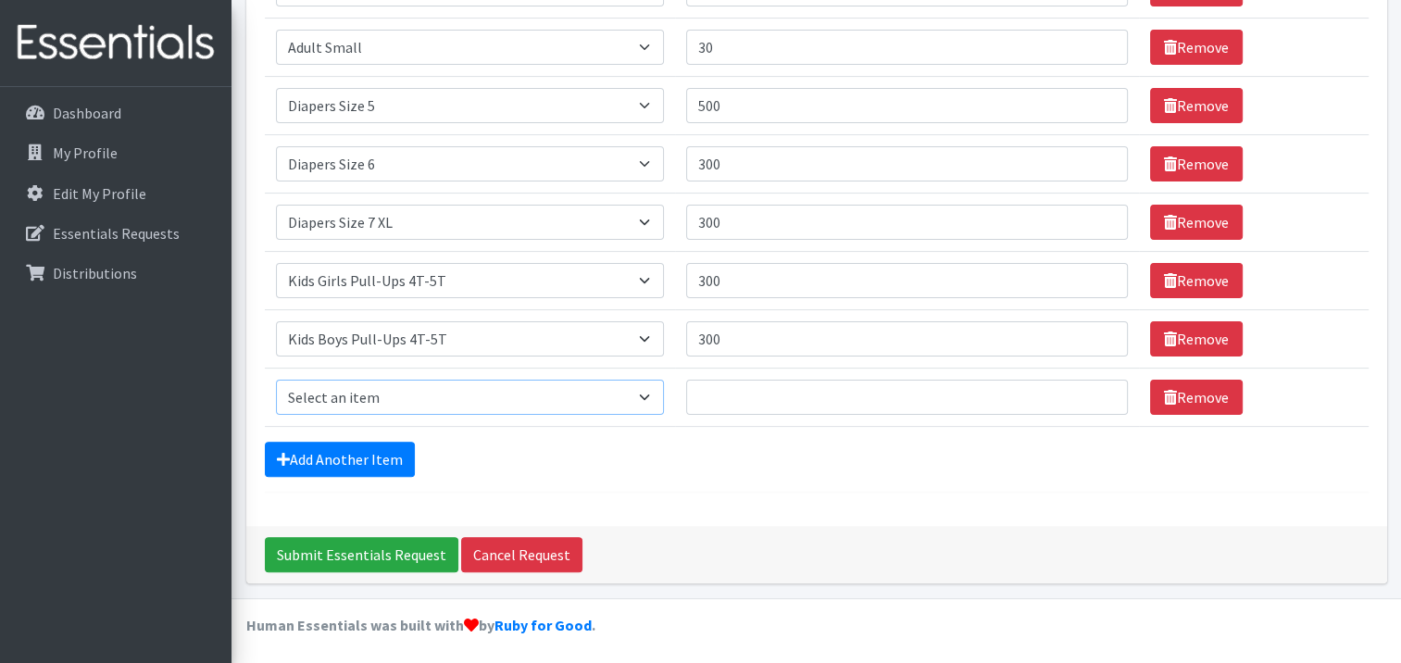
click at [524, 396] on select "Select an item Adult XXX Large Adult Large Adult XX Large Adult Medium Adult Sm…" at bounding box center [470, 397] width 388 height 35
select select "428"
click at [276, 380] on select "Select an item Adult XXX Large Adult Large Adult XX Large Adult Medium Adult Sm…" at bounding box center [470, 397] width 388 height 35
click at [807, 392] on input "Quantity" at bounding box center [907, 397] width 442 height 35
type input "500"
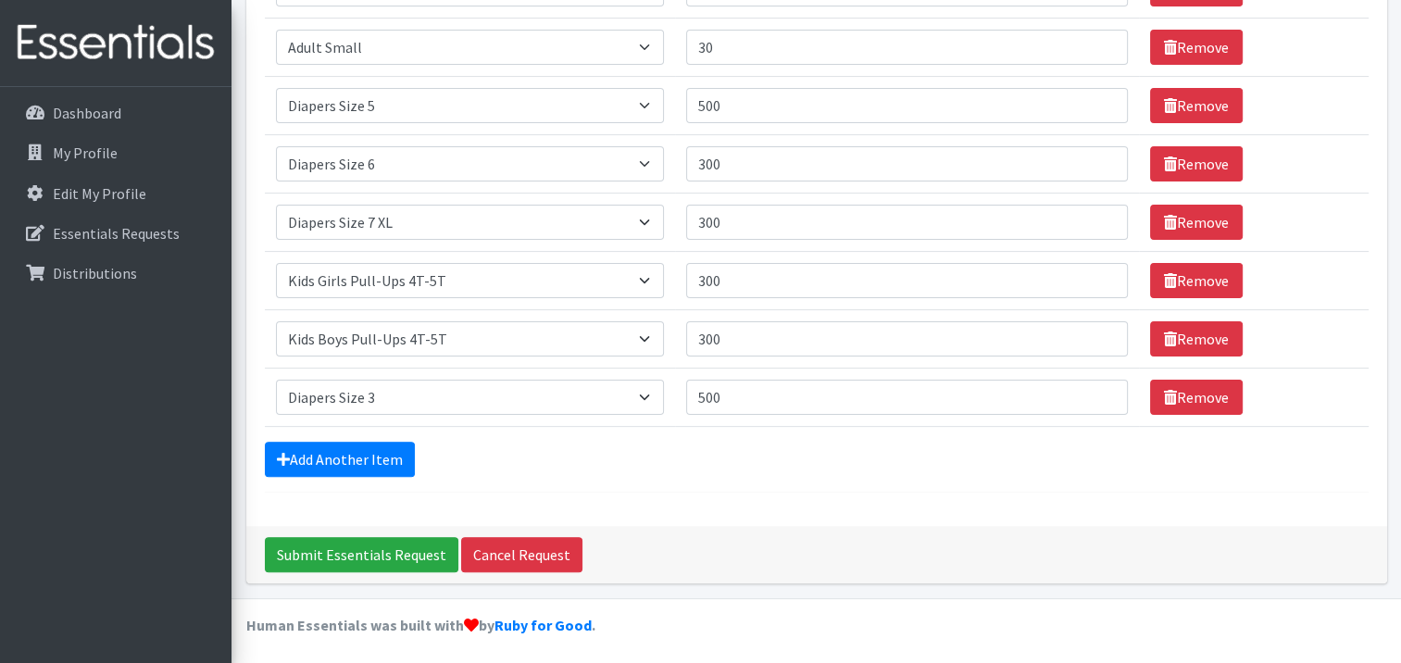
click at [654, 442] on div "Add Another Item" at bounding box center [816, 459] width 1103 height 35
click at [400, 553] on input "Submit Essentials Request" at bounding box center [361, 554] width 193 height 35
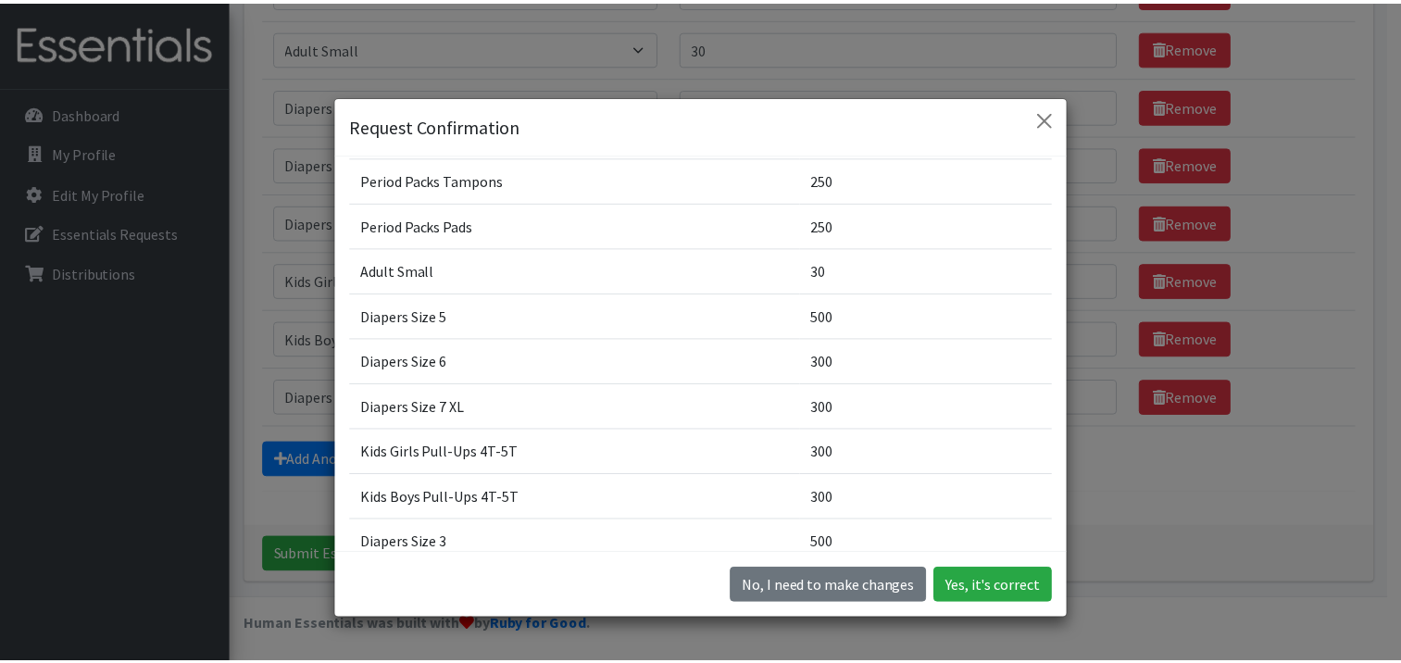
scroll to position [0, 0]
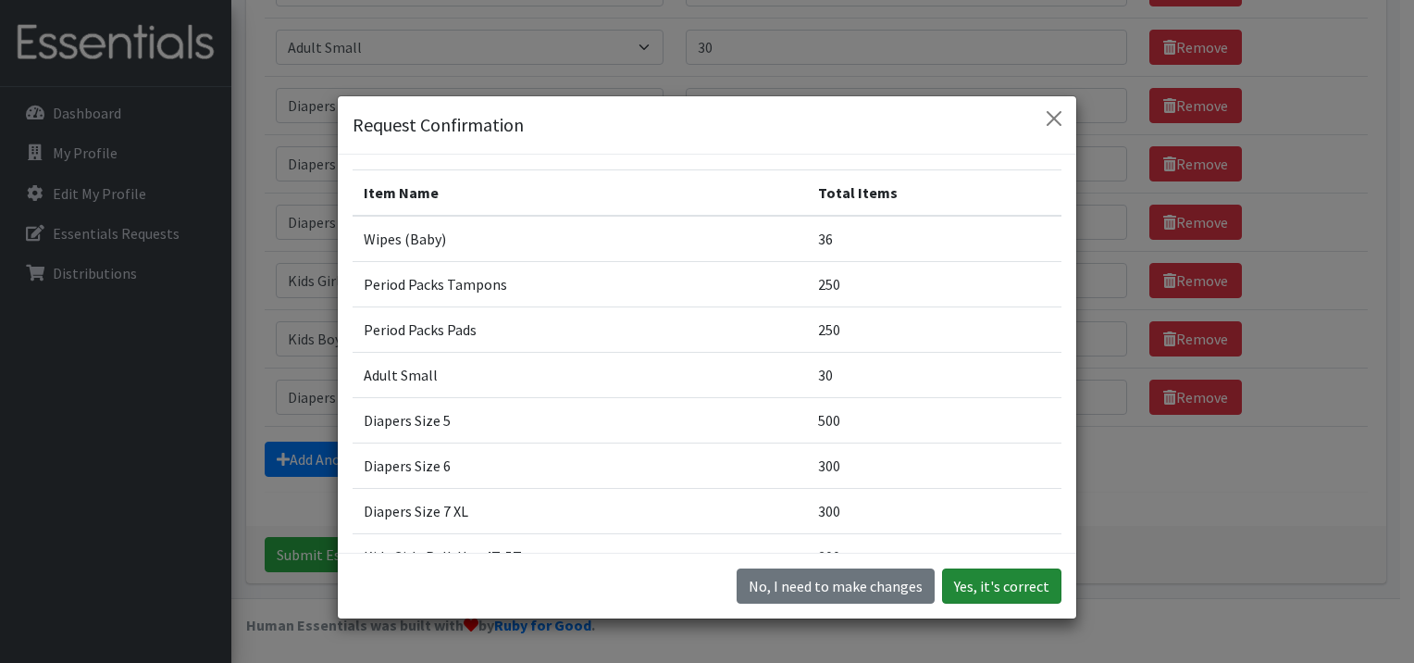
click at [1006, 598] on button "Yes, it's correct" at bounding box center [1001, 585] width 119 height 35
